Goal: Information Seeking & Learning: Learn about a topic

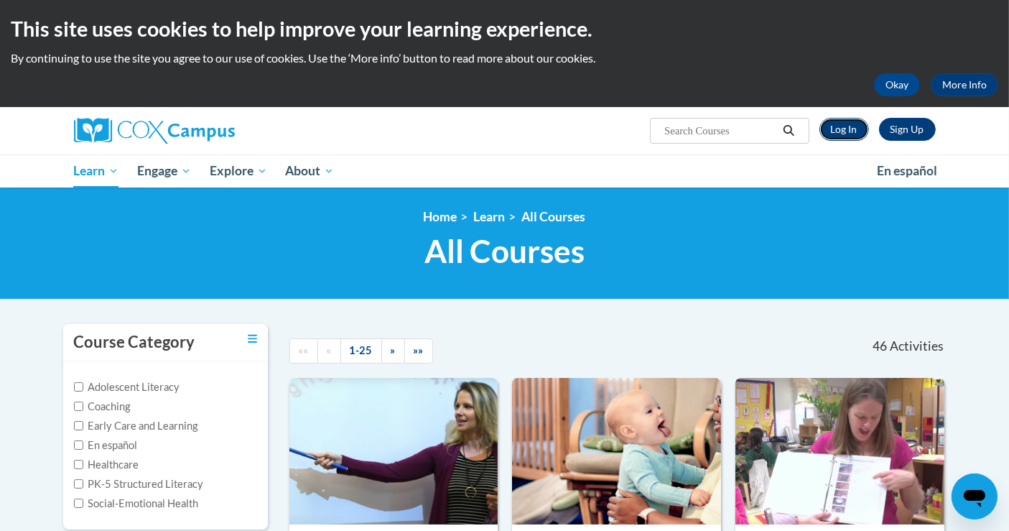
click at [840, 130] on link "Log In" at bounding box center [845, 129] width 50 height 23
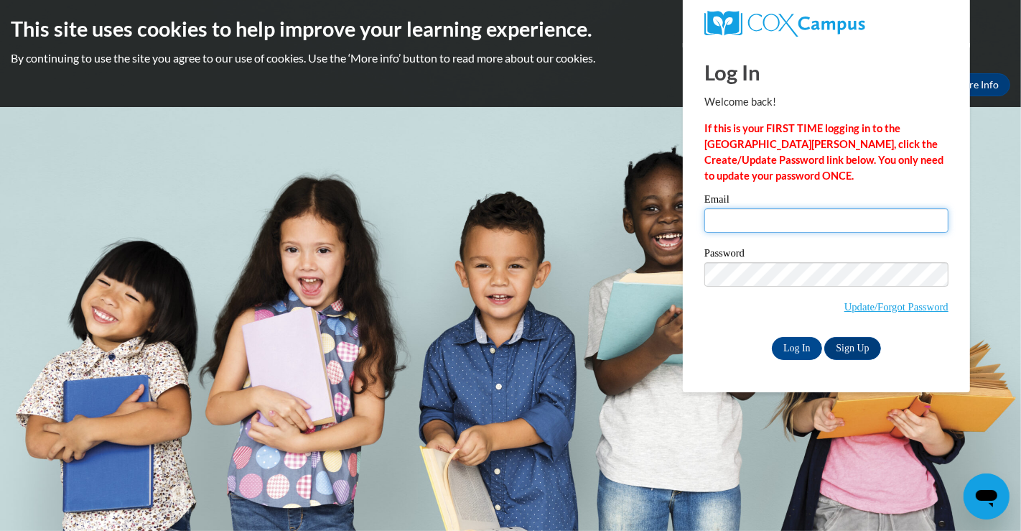
click at [735, 216] on input "Email" at bounding box center [827, 220] width 244 height 24
type input "maggie.haley@ja.org"
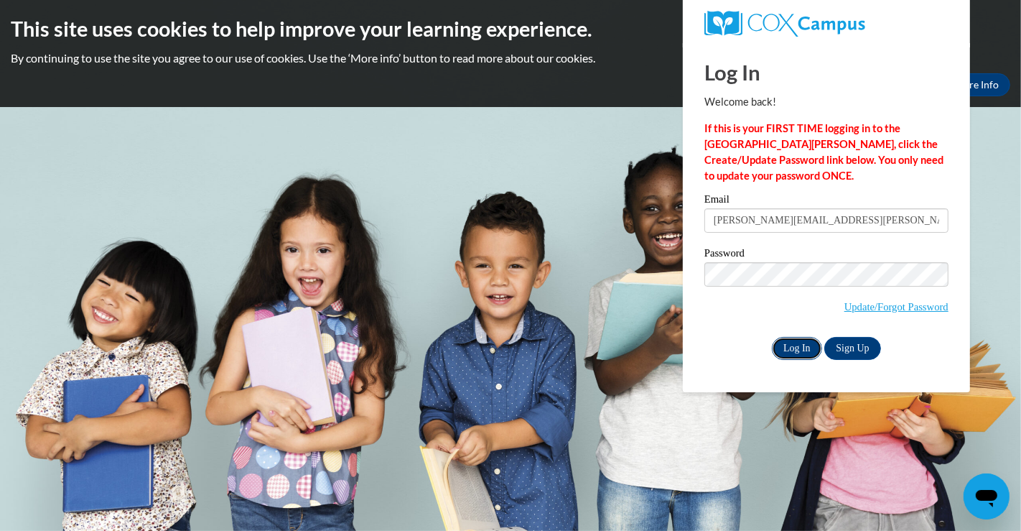
click at [806, 343] on input "Log In" at bounding box center [797, 348] width 50 height 23
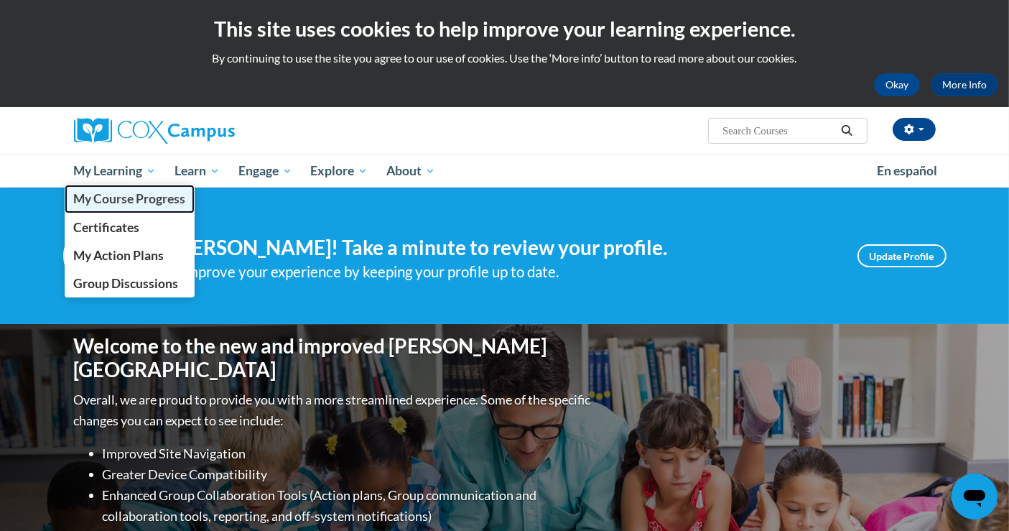
click at [129, 200] on span "My Course Progress" at bounding box center [129, 198] width 112 height 15
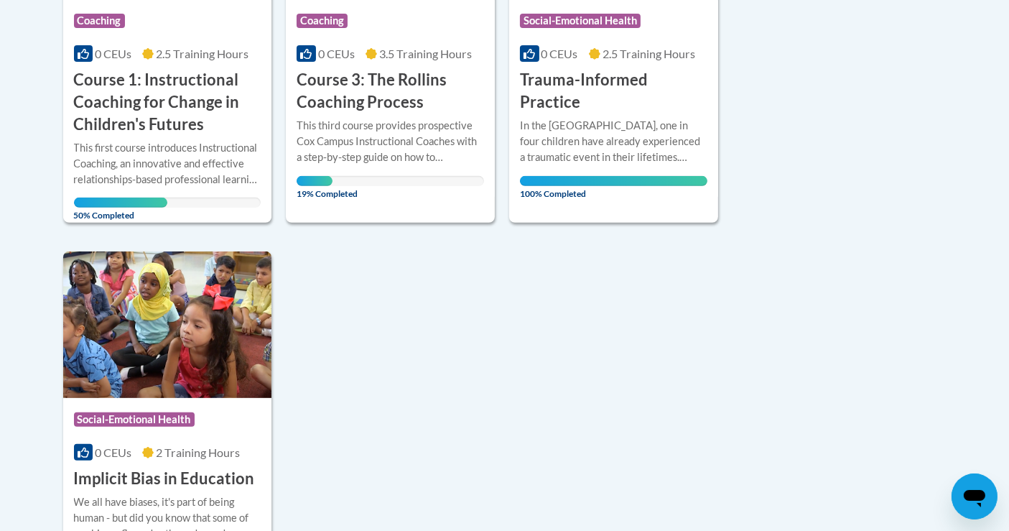
scroll to position [511, 0]
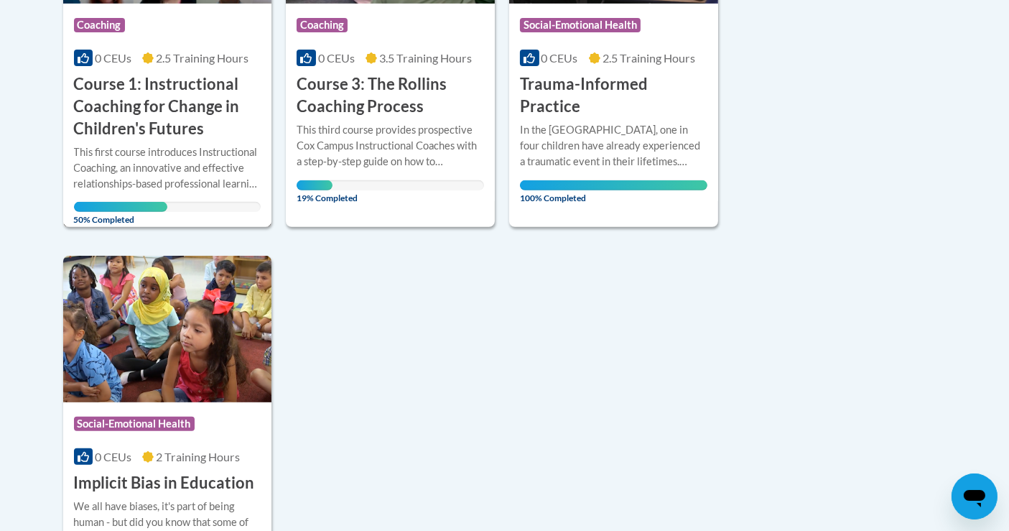
click at [175, 104] on h3 "Course 1: Instructional Coaching for Change in Children's Futures" at bounding box center [167, 106] width 187 height 66
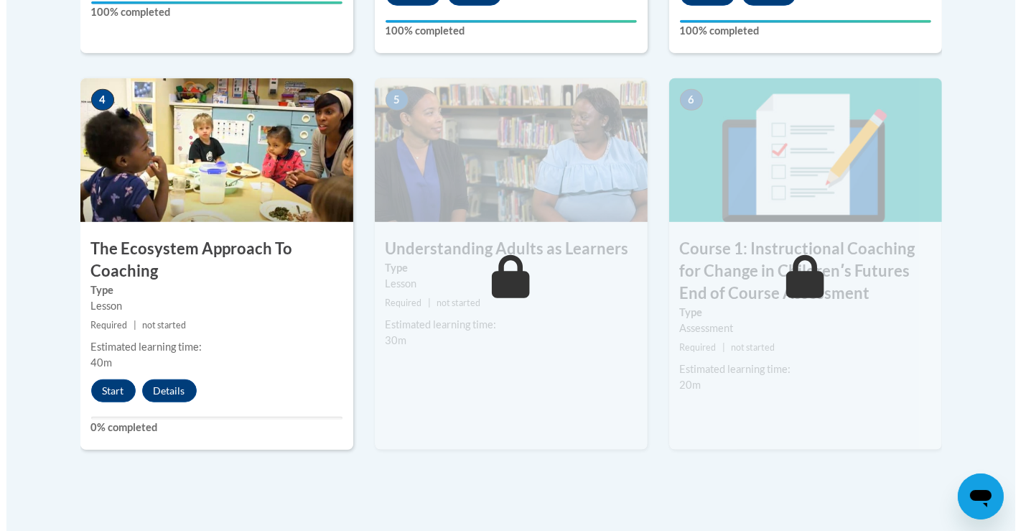
scroll to position [833, 0]
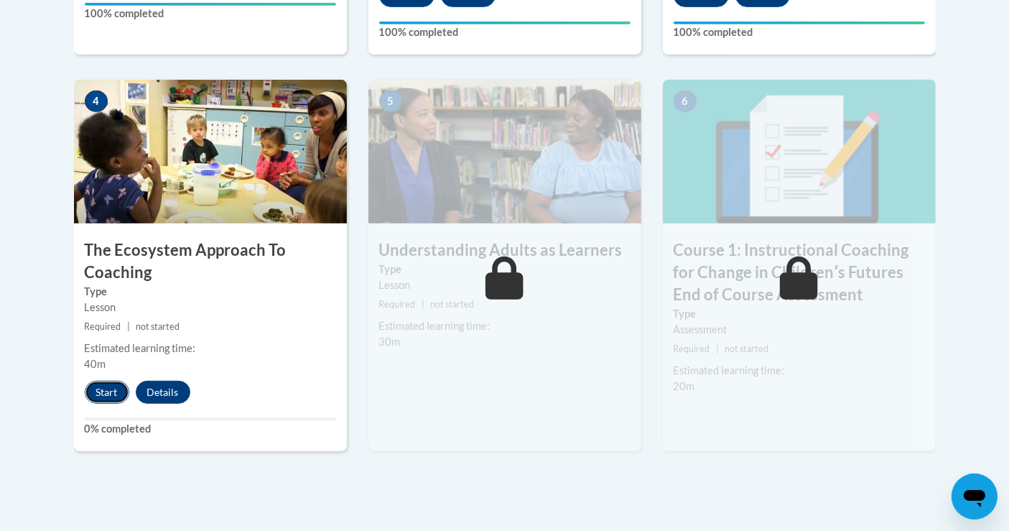
click at [108, 385] on button "Start" at bounding box center [107, 392] width 45 height 23
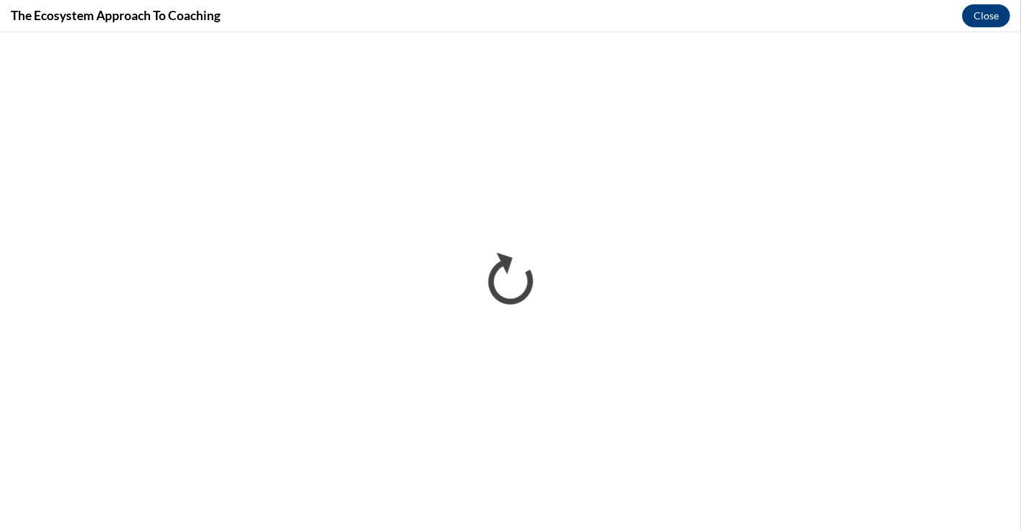
scroll to position [0, 0]
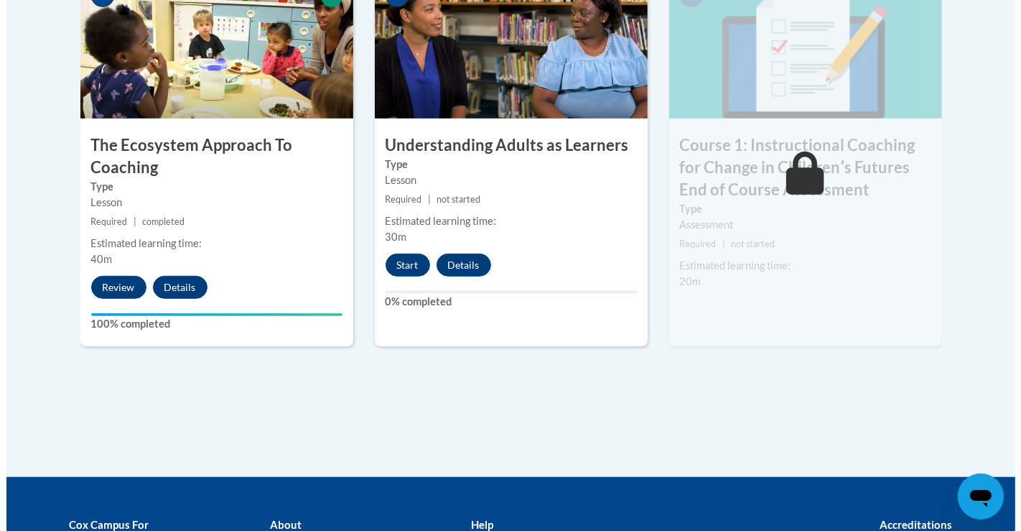
scroll to position [939, 0]
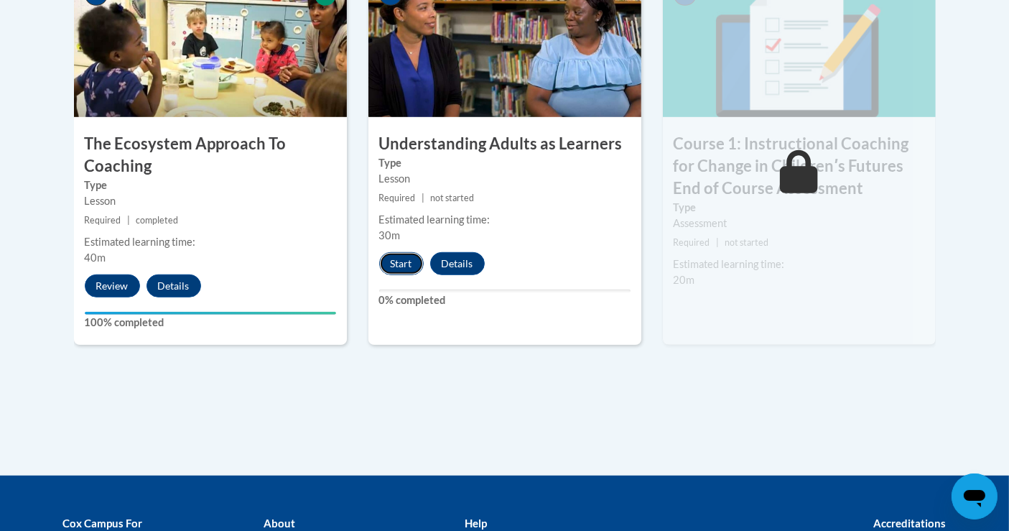
click at [398, 264] on button "Start" at bounding box center [401, 263] width 45 height 23
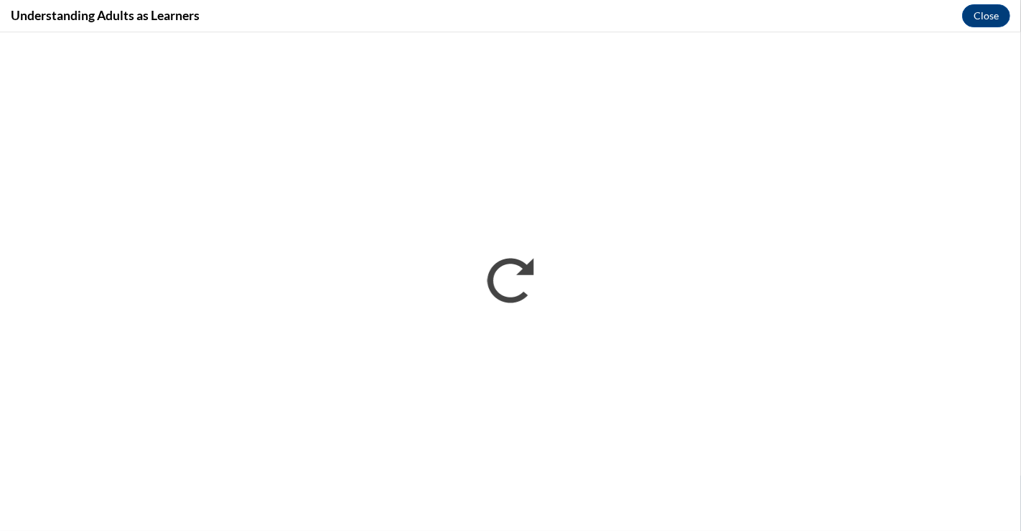
scroll to position [0, 0]
